Goal: Information Seeking & Learning: Find specific page/section

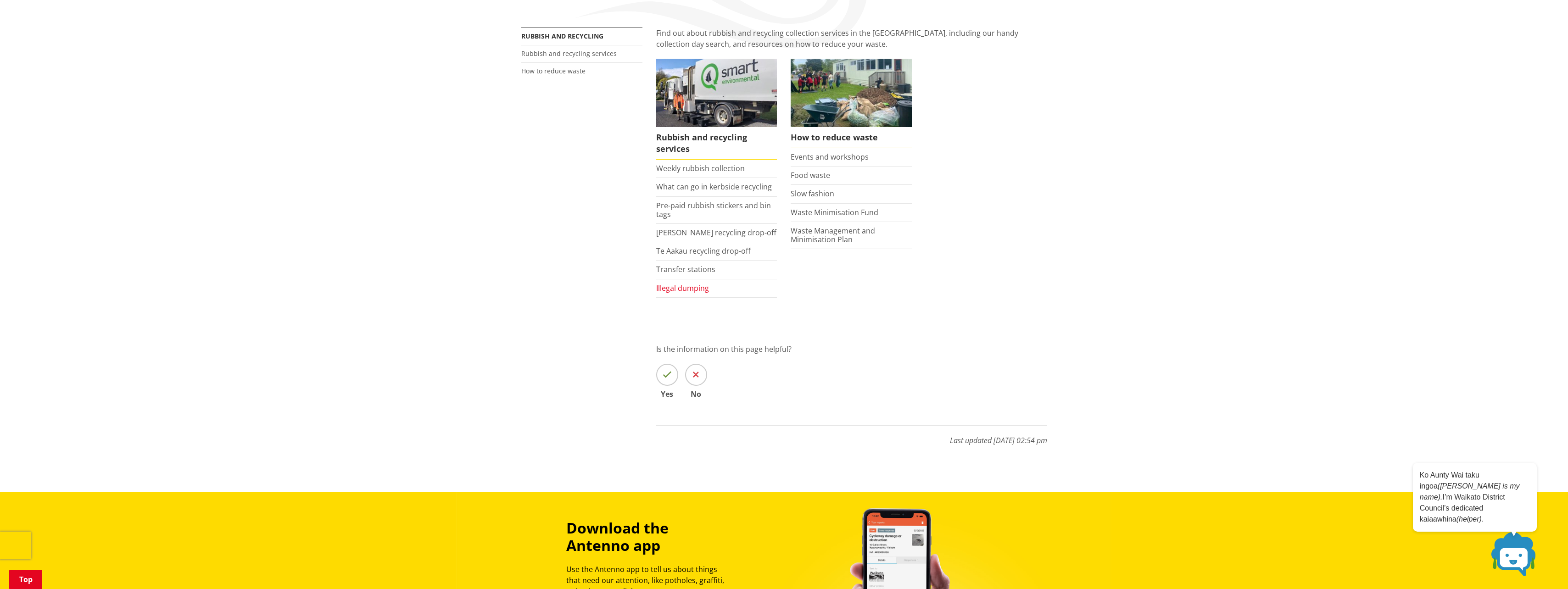
scroll to position [92, 0]
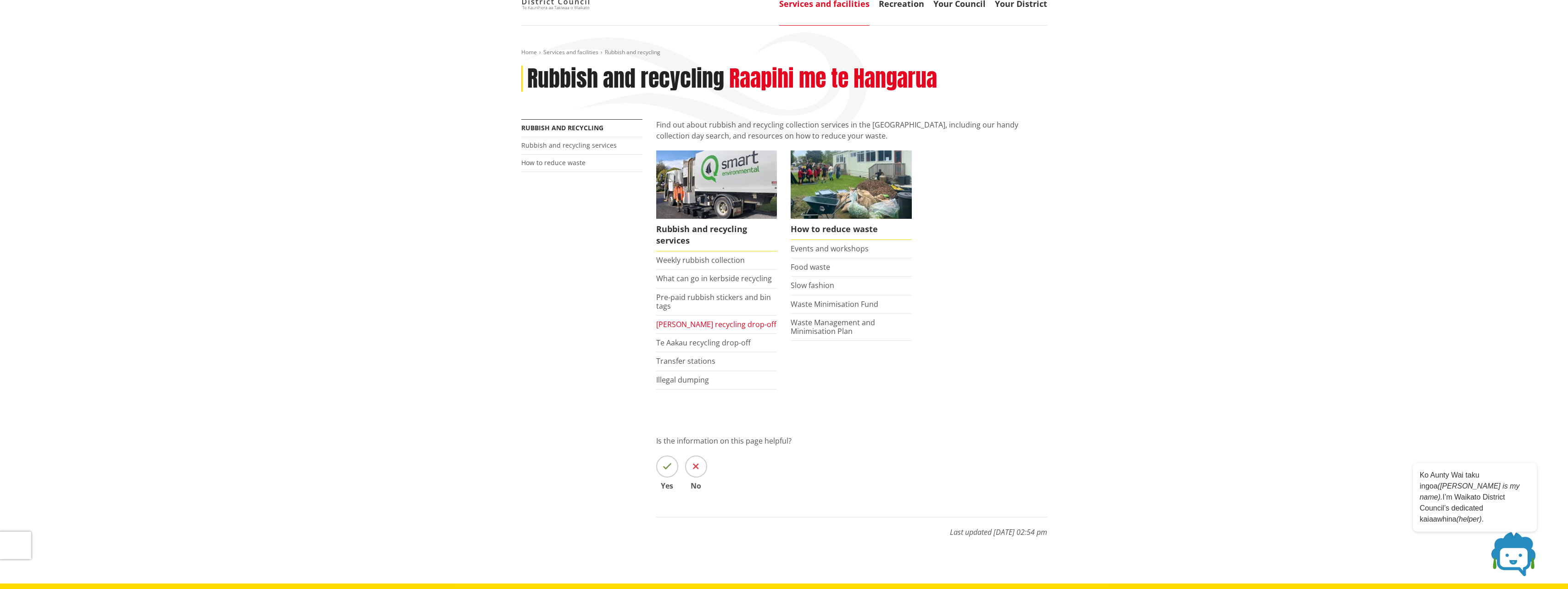
click at [672, 321] on link "[PERSON_NAME] recycling drop-off" at bounding box center [716, 324] width 121 height 10
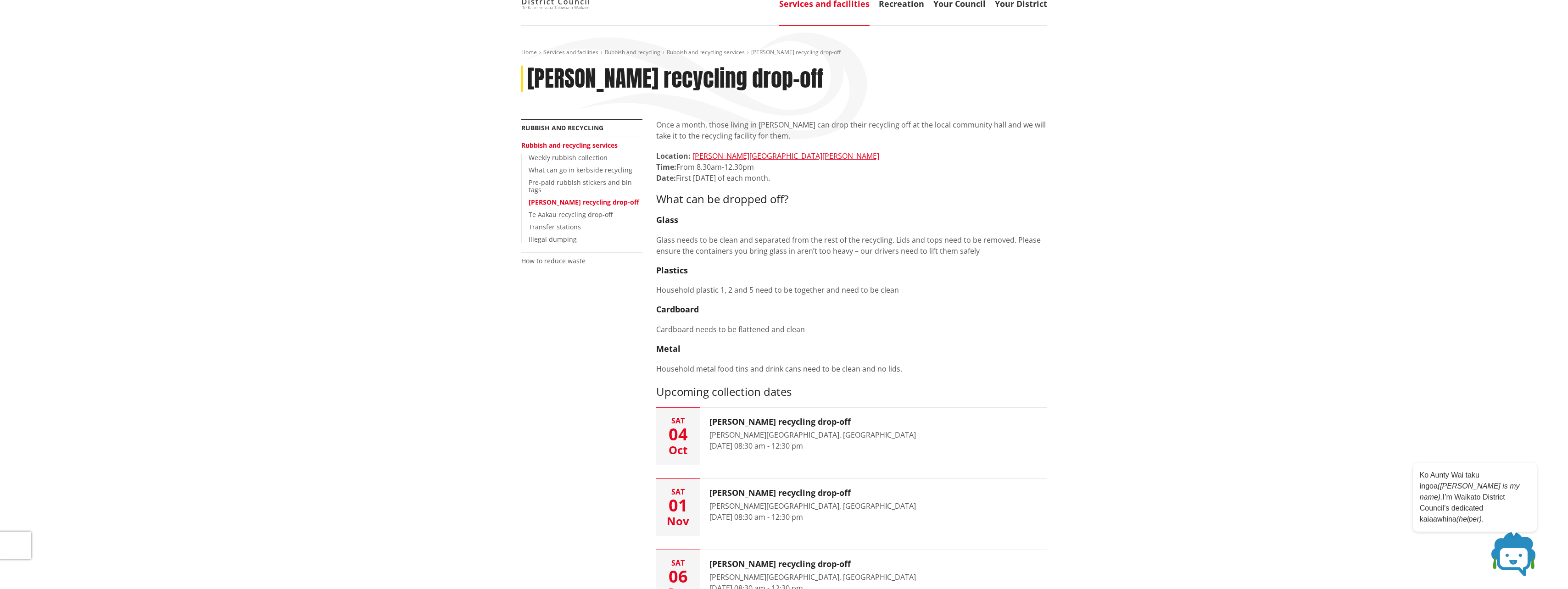
scroll to position [275, 0]
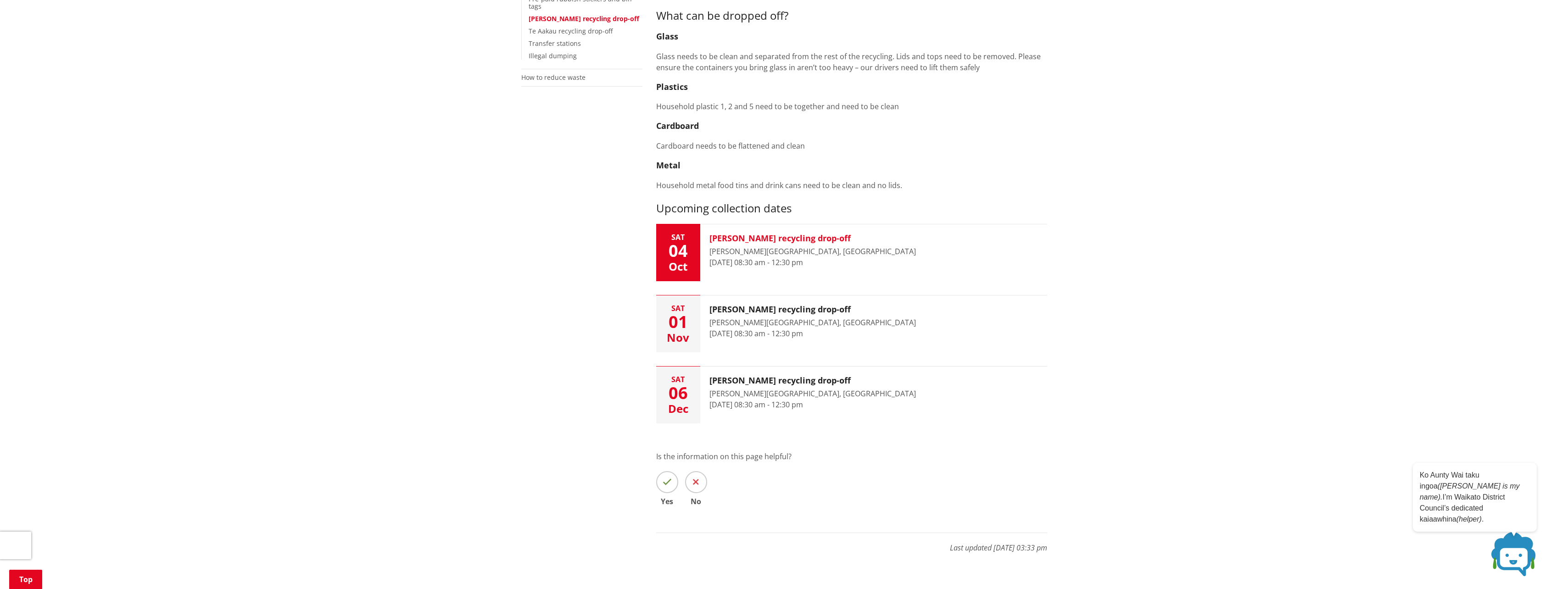
click at [670, 261] on div "Oct" at bounding box center [678, 267] width 44 height 11
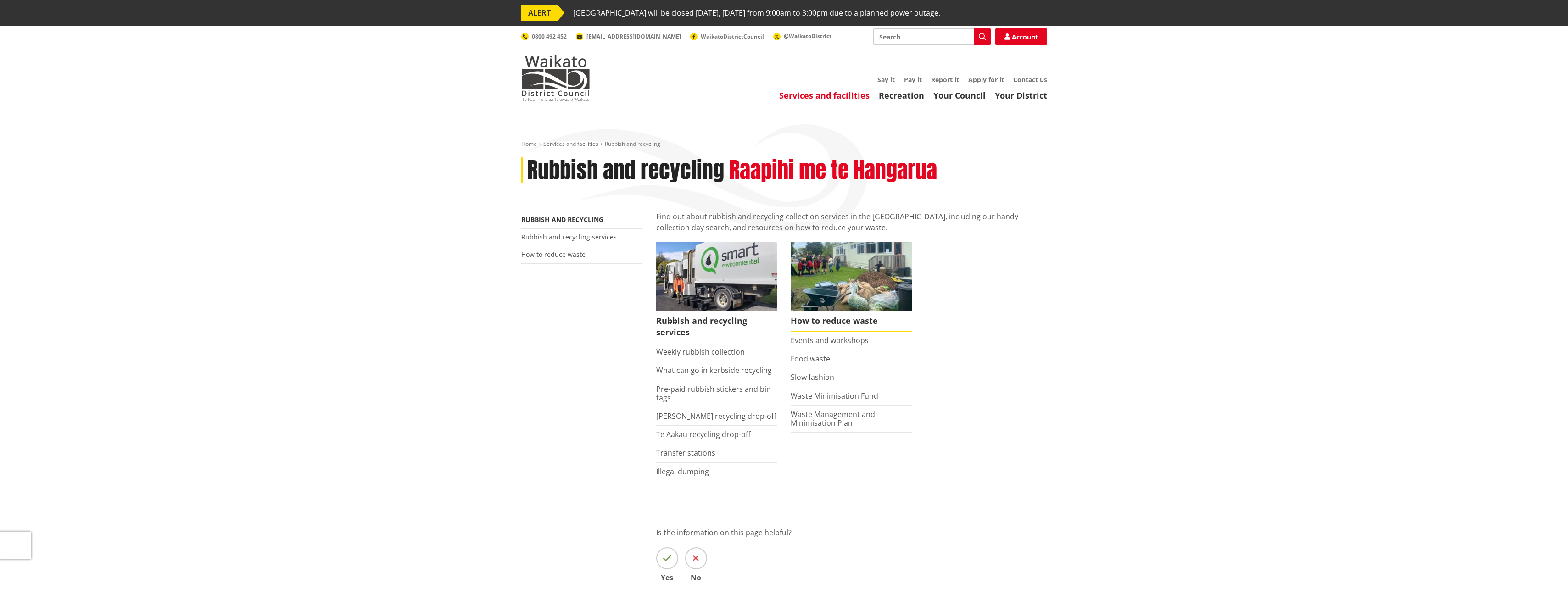
scroll to position [92, 0]
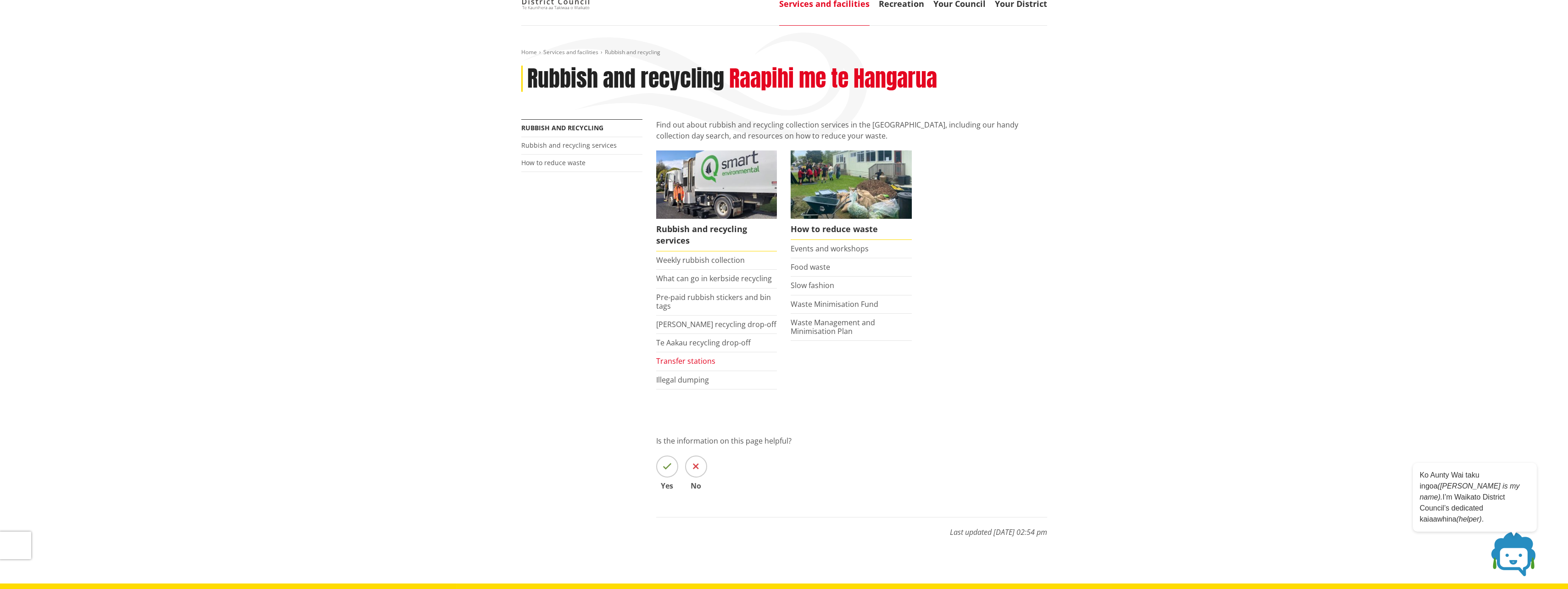
click at [668, 363] on link "Transfer stations" at bounding box center [685, 361] width 59 height 10
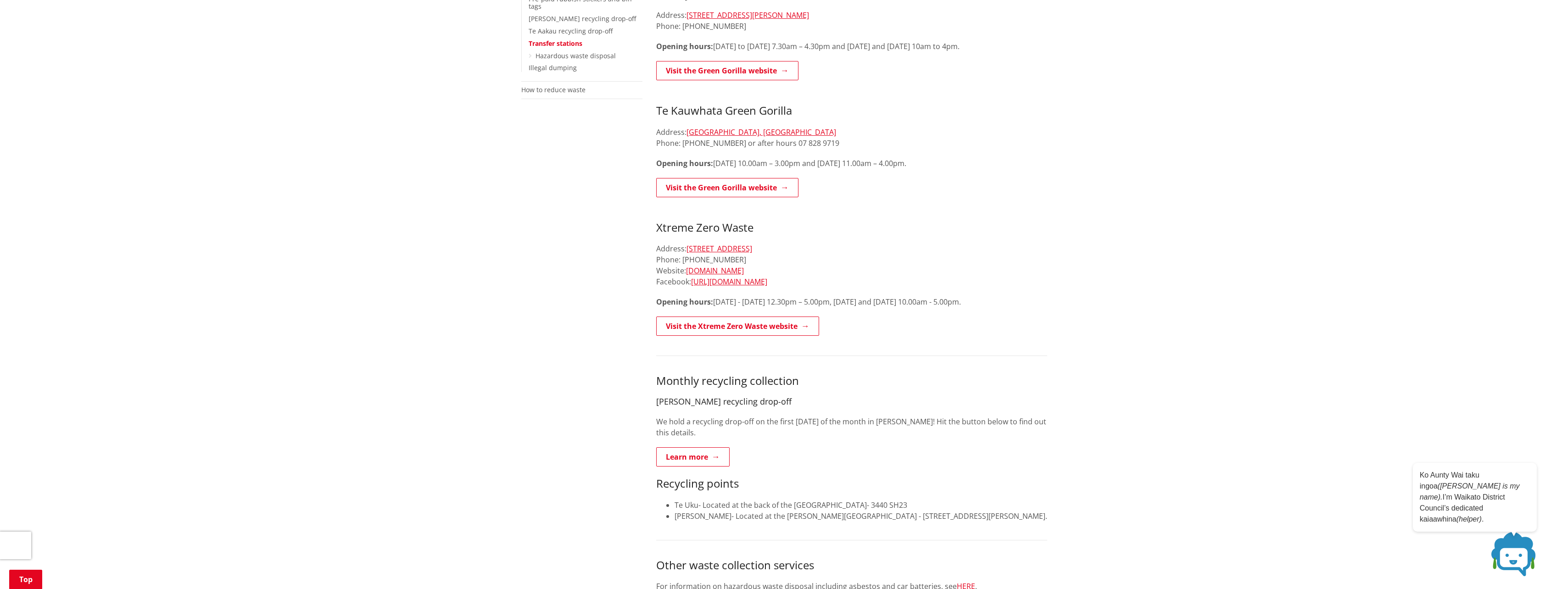
scroll to position [92, 0]
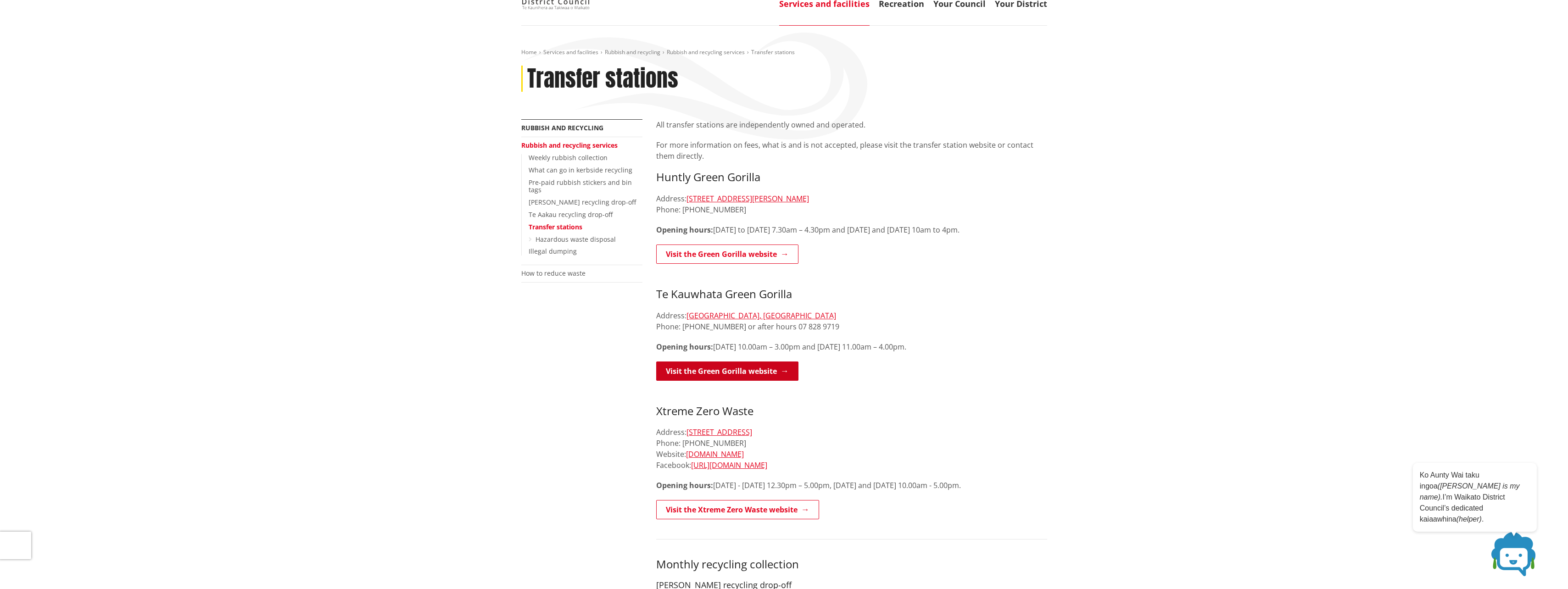
click at [705, 377] on link "Visit the Green Gorilla website" at bounding box center [727, 371] width 142 height 19
